Goal: Transaction & Acquisition: Subscribe to service/newsletter

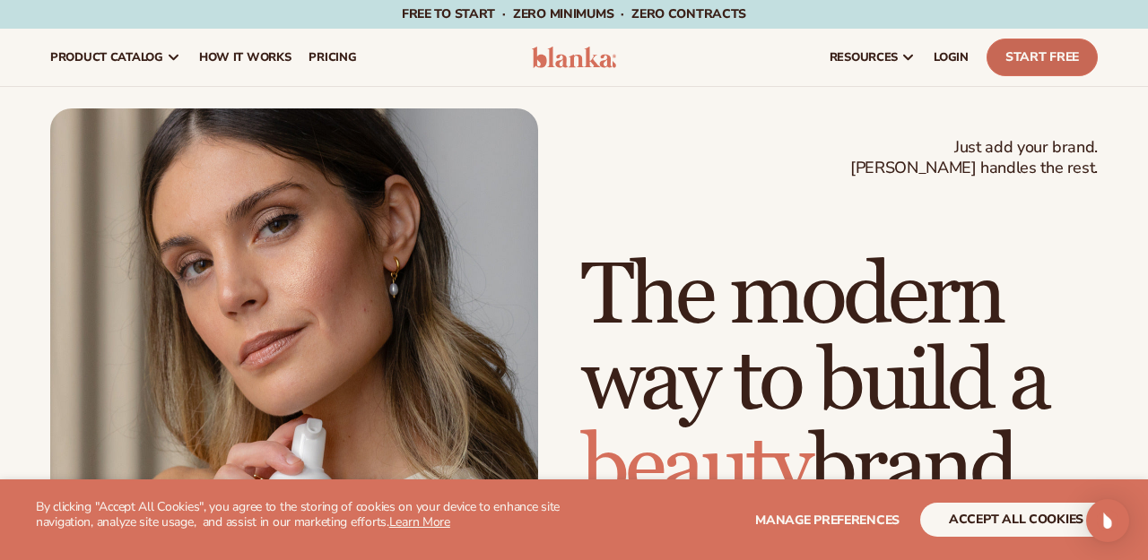
click at [1023, 60] on link "Start Free" at bounding box center [1041, 58] width 111 height 38
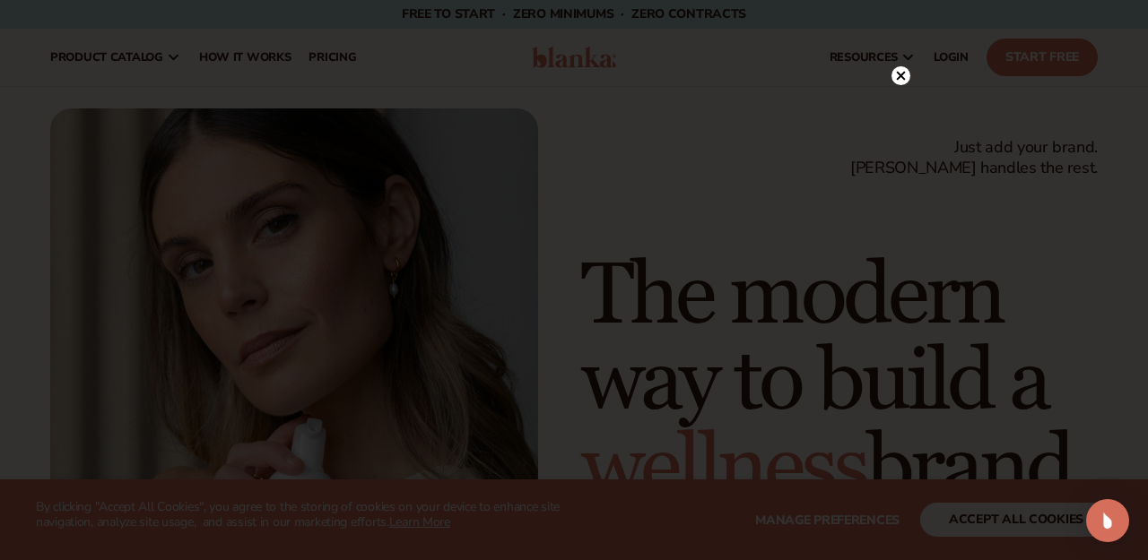
click at [914, 74] on div at bounding box center [574, 280] width 1148 height 560
click at [906, 79] on circle at bounding box center [900, 75] width 19 height 19
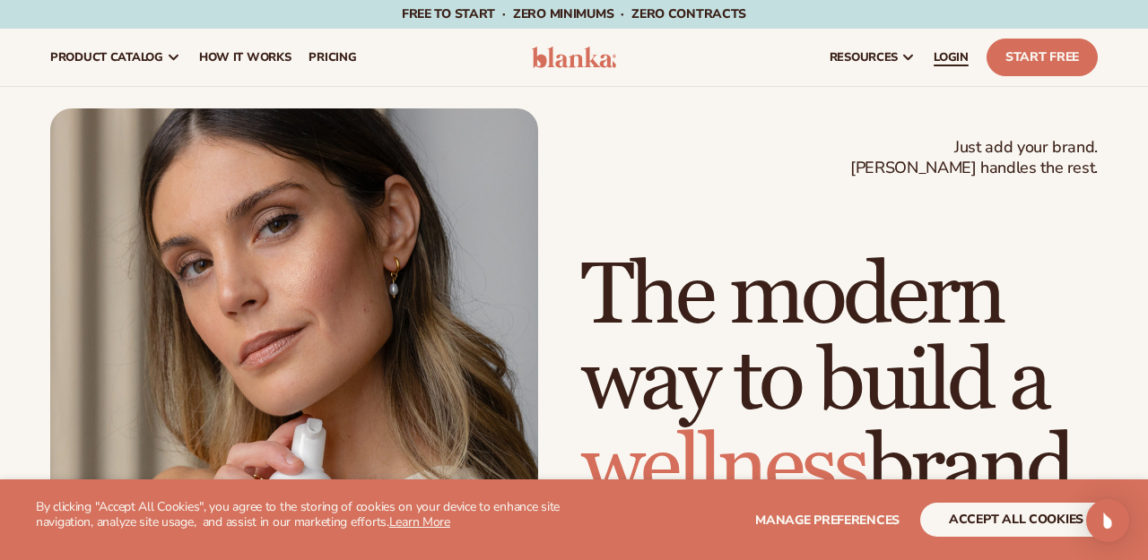
click at [969, 64] on link "LOGIN" at bounding box center [950, 57] width 53 height 57
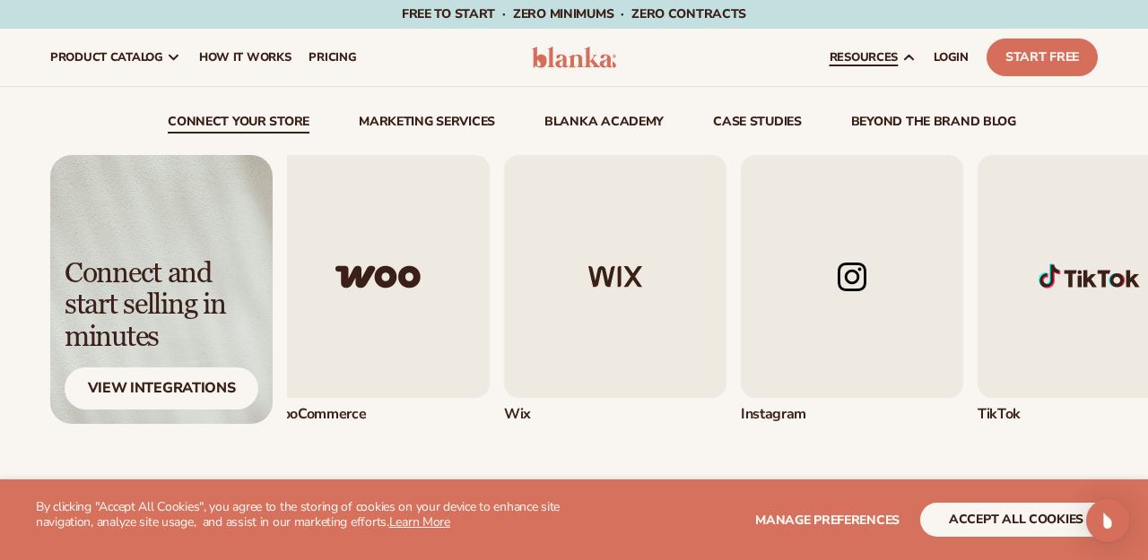
click at [1084, 284] on img "5 / 5" at bounding box center [1088, 276] width 222 height 243
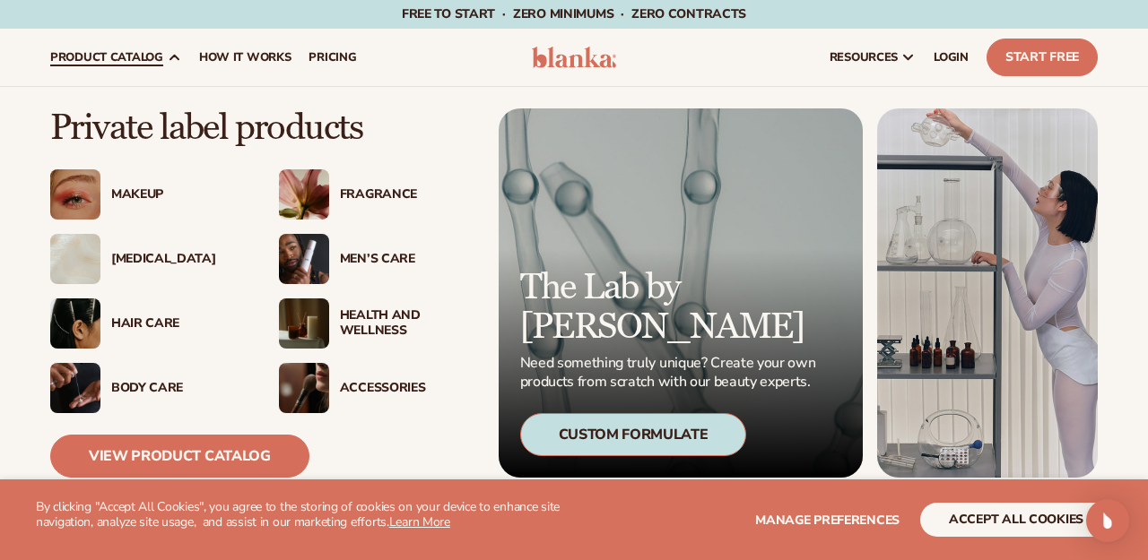
click at [141, 257] on div "[MEDICAL_DATA]" at bounding box center [177, 259] width 132 height 15
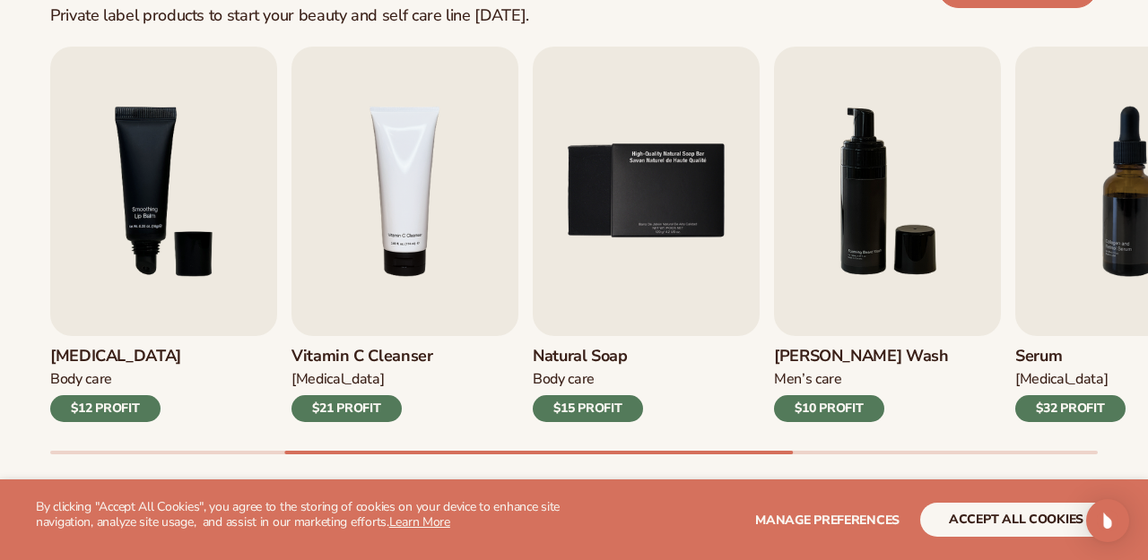
scroll to position [597, 0]
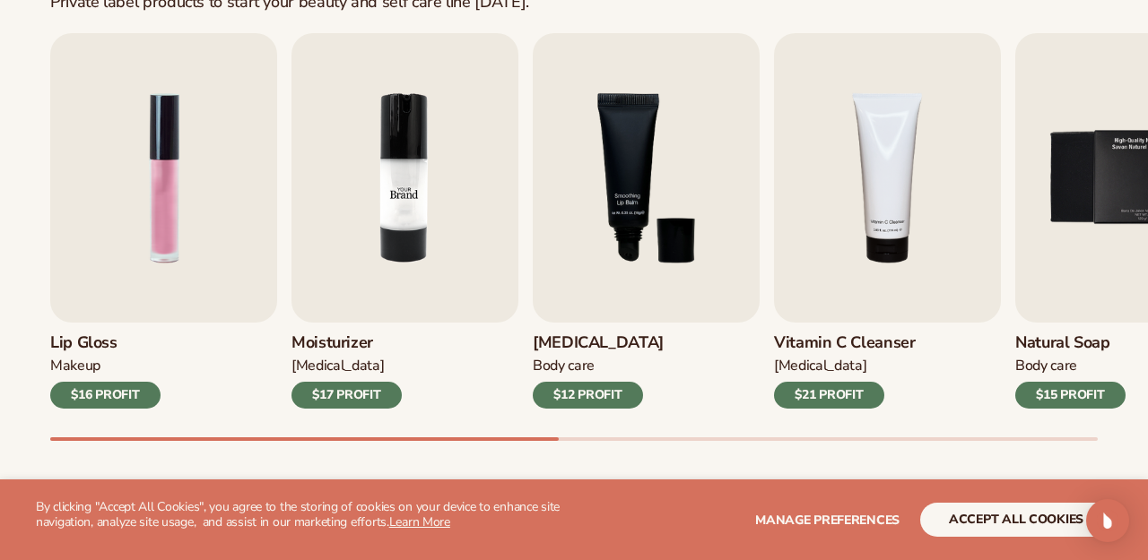
click at [426, 249] on img "2 / 9" at bounding box center [404, 178] width 227 height 290
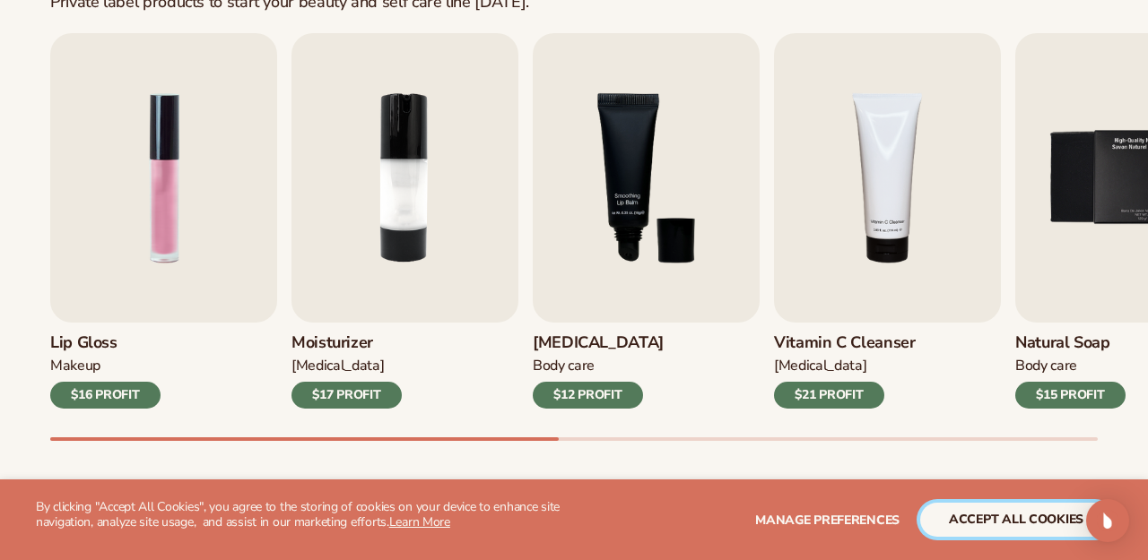
click at [1007, 522] on button "accept all cookies" at bounding box center [1016, 520] width 192 height 34
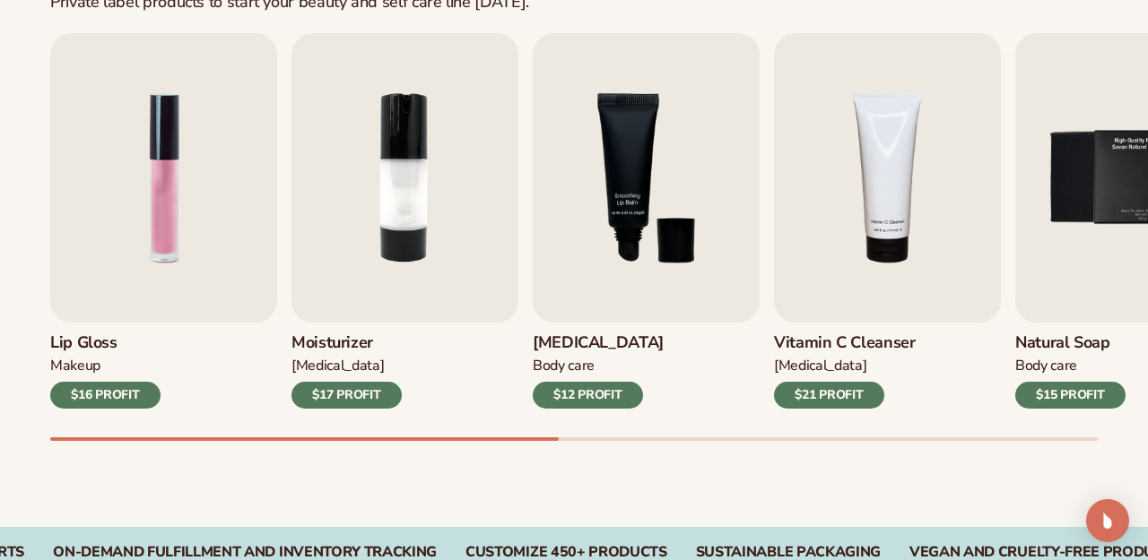
click at [938, 21] on div "Best sellers Private label products to start your beauty and self care line tod…" at bounding box center [574, 205] width 1148 height 643
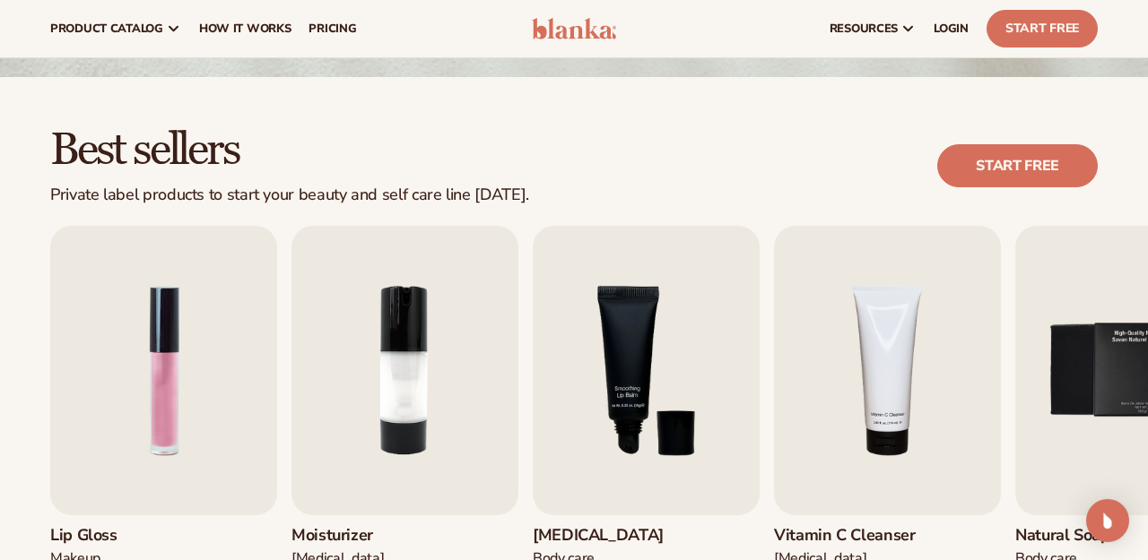
scroll to position [382, 0]
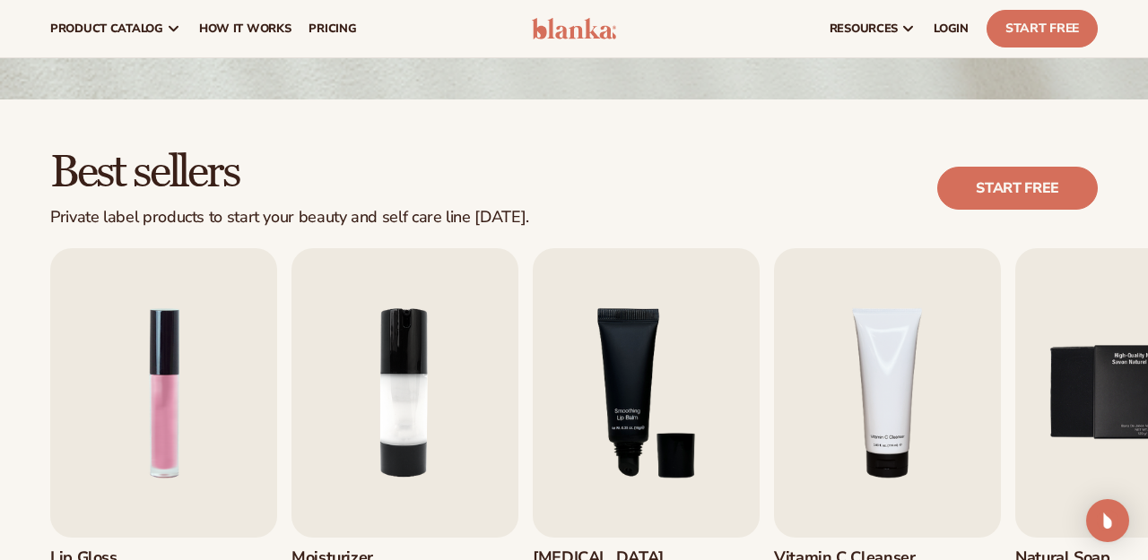
click at [938, 22] on span "LOGIN" at bounding box center [950, 29] width 35 height 14
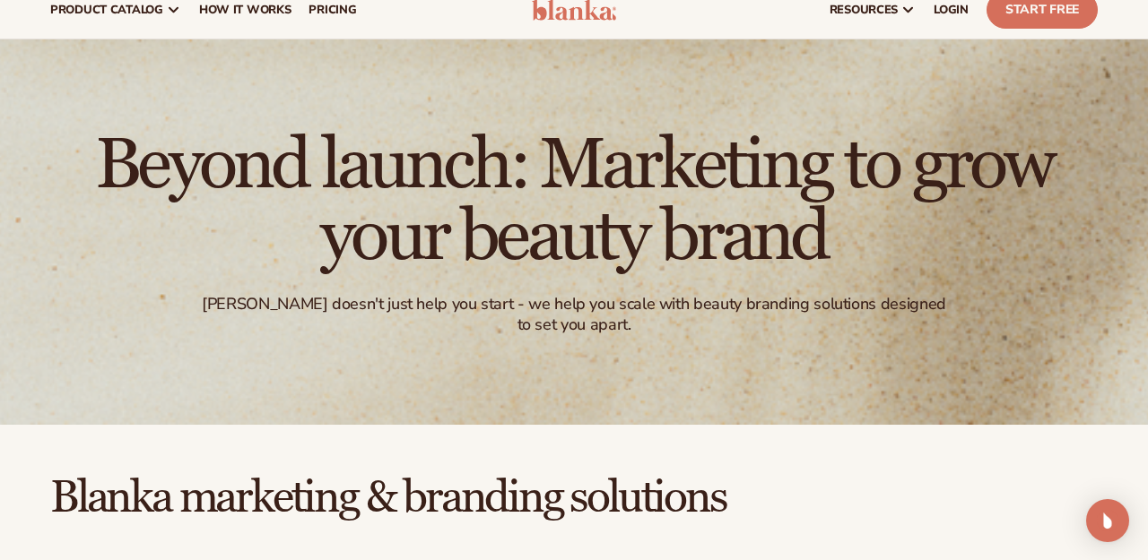
scroll to position [50, 0]
